Goal: Information Seeking & Learning: Learn about a topic

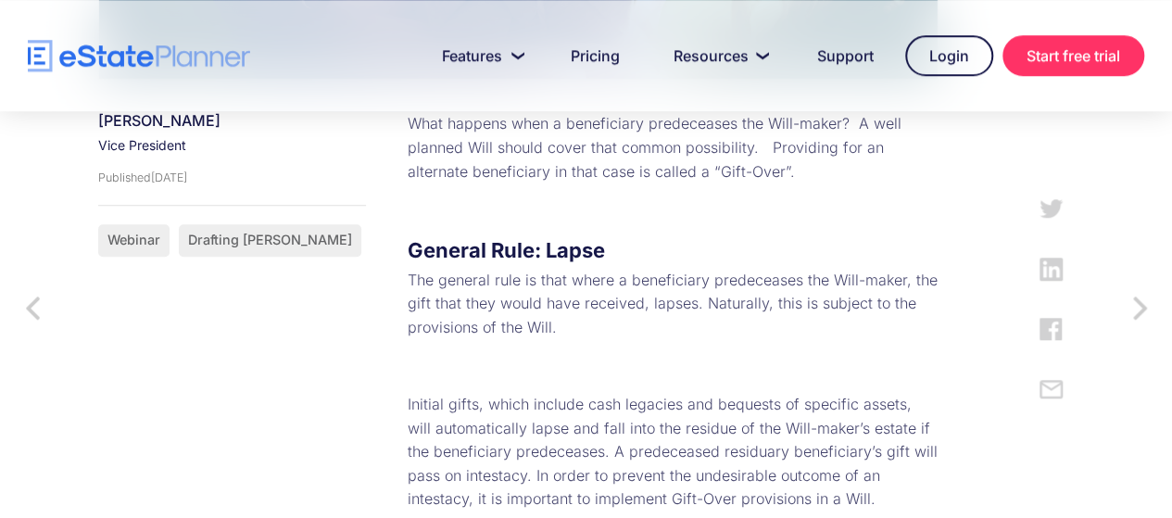
scroll to position [733, 0]
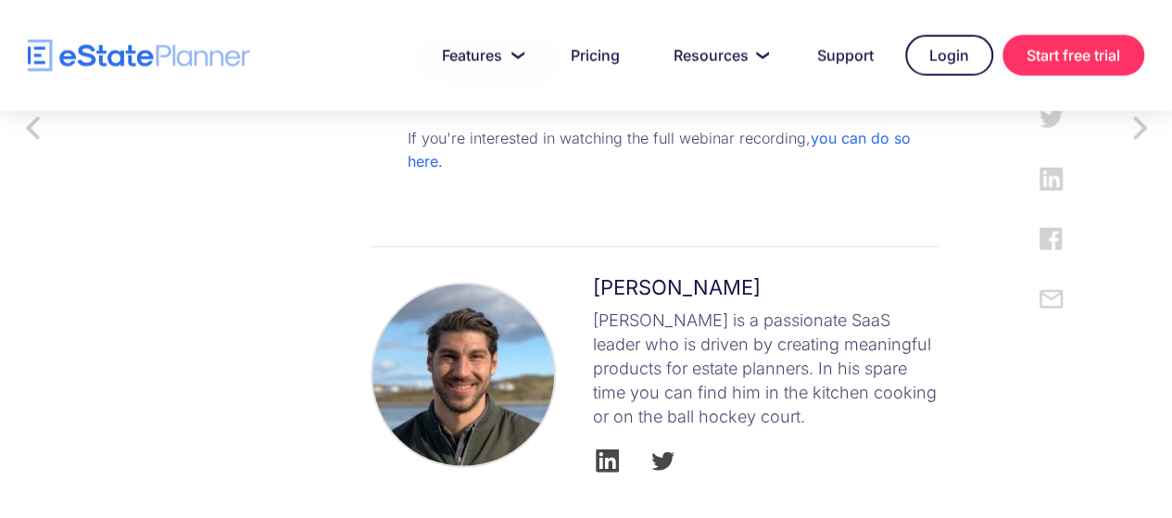
scroll to position [2170, 0]
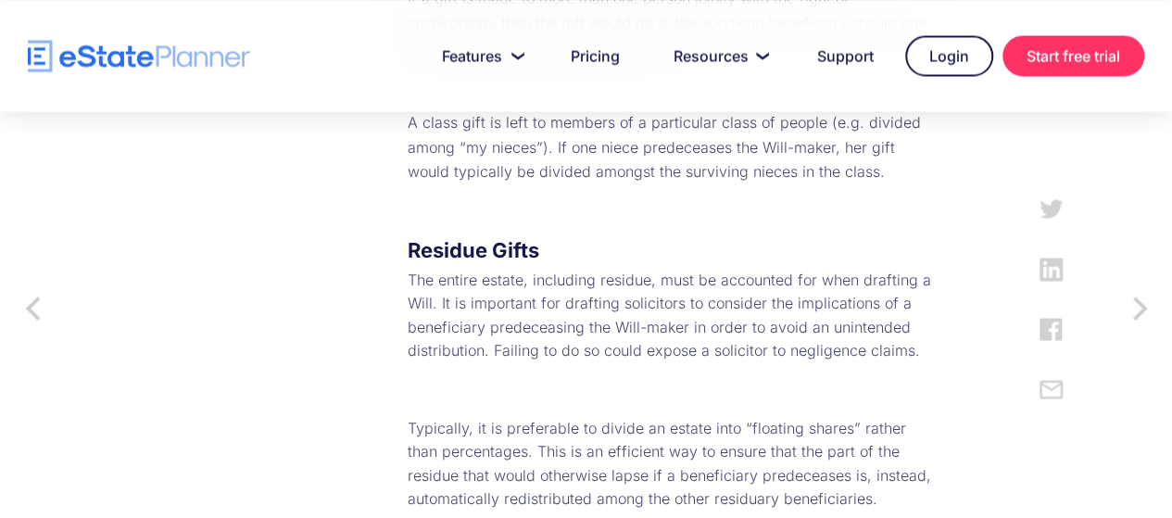
scroll to position [1620, 0]
